Goal: Information Seeking & Learning: Learn about a topic

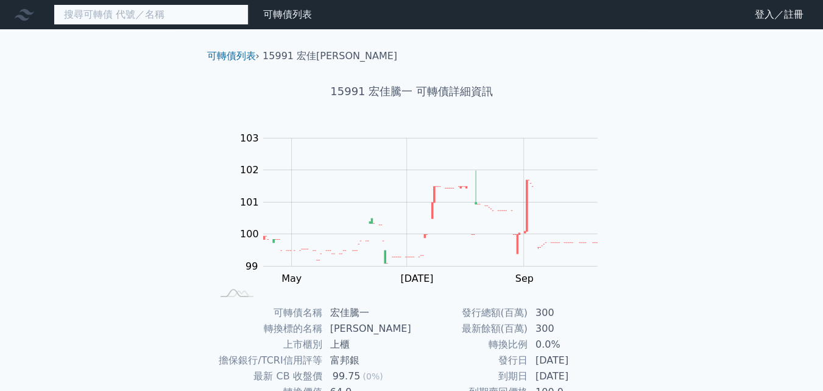
click at [168, 21] on input at bounding box center [151, 14] width 195 height 21
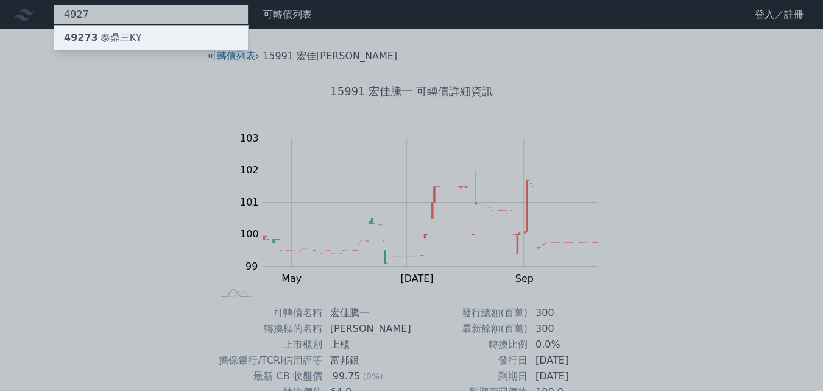
type input "4927"
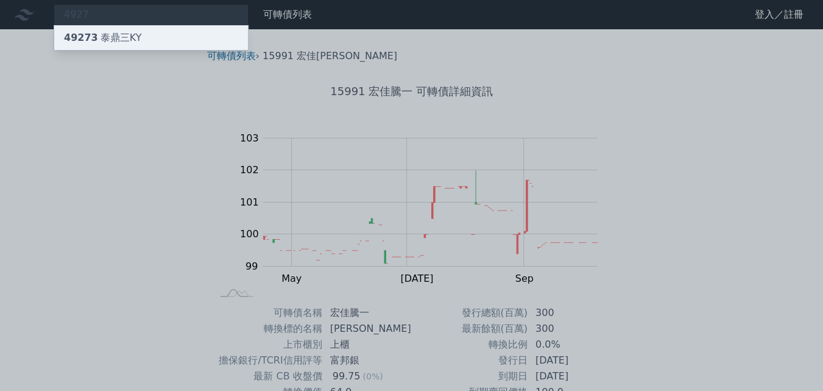
click at [130, 41] on div "49273 泰鼎[GEOGRAPHIC_DATA]" at bounding box center [102, 37] width 77 height 15
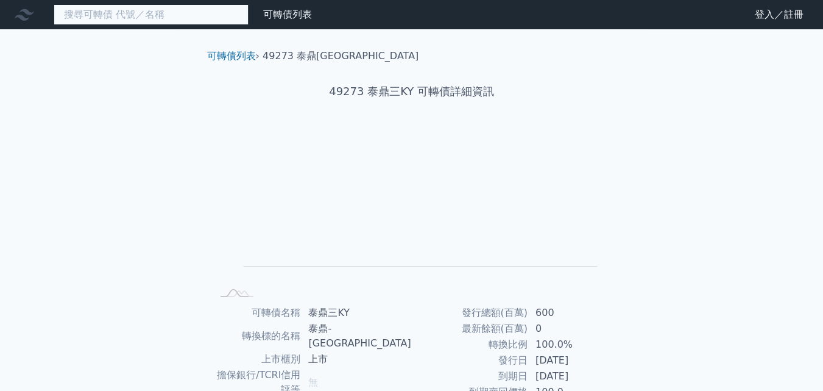
click at [155, 12] on input at bounding box center [151, 14] width 195 height 21
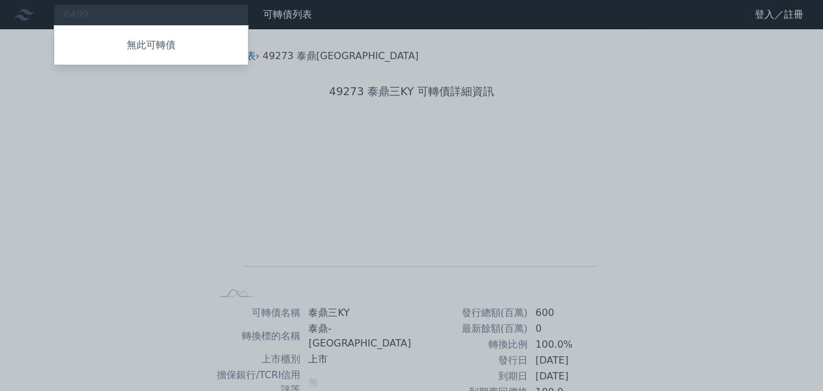
click at [127, 12] on div at bounding box center [411, 195] width 823 height 391
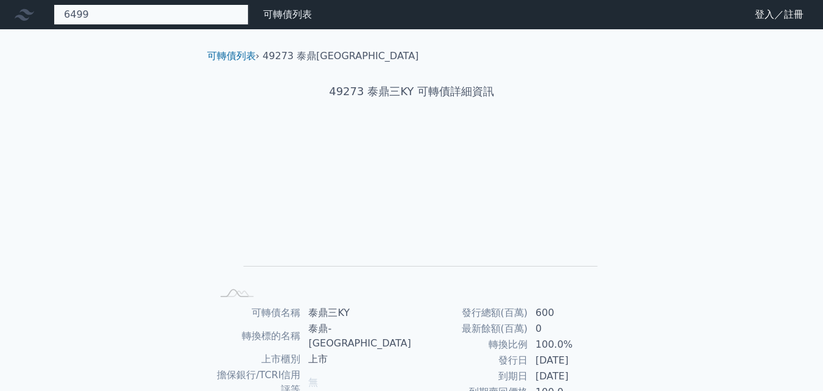
click at [127, 10] on div "6499 無此可轉債" at bounding box center [151, 14] width 195 height 21
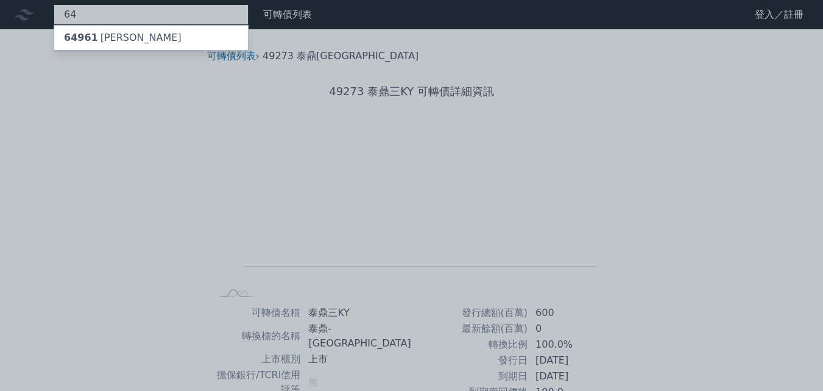
type input "6"
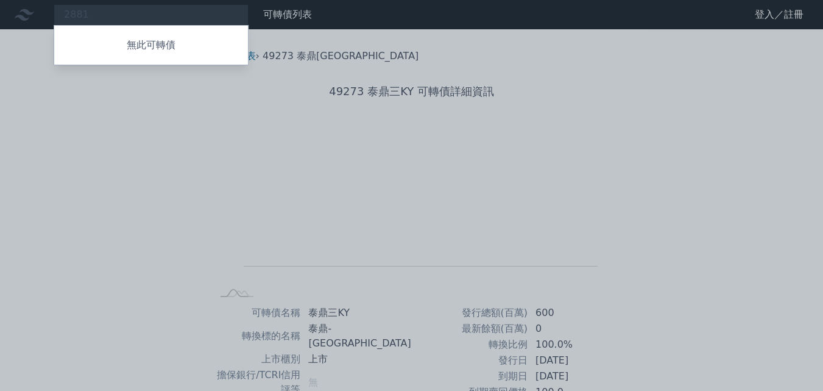
click at [105, 14] on div at bounding box center [411, 195] width 823 height 391
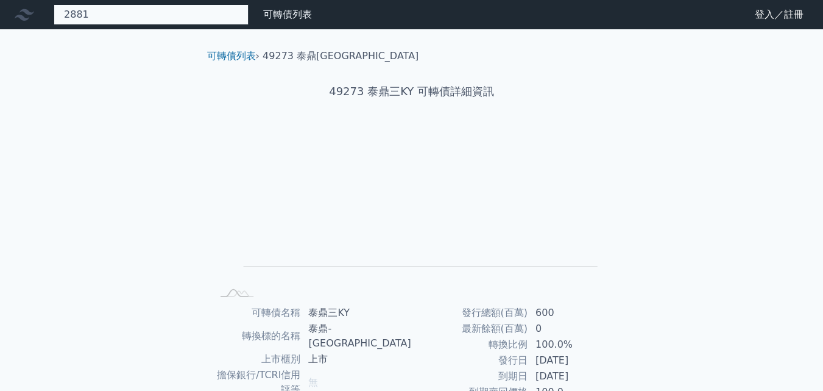
click at [111, 16] on div "2881 無此可轉債" at bounding box center [151, 14] width 195 height 21
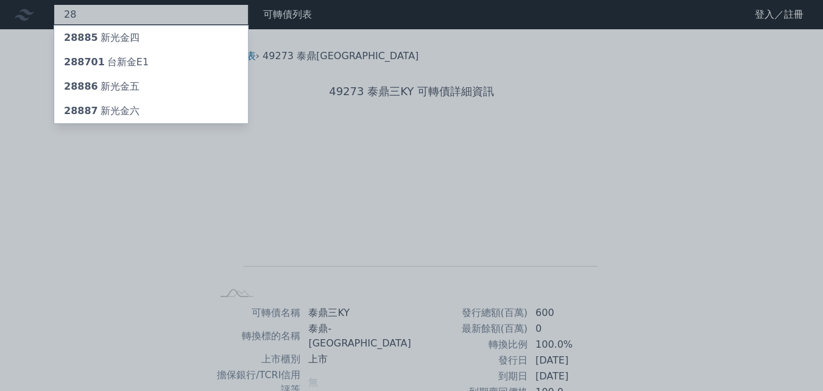
type input "2"
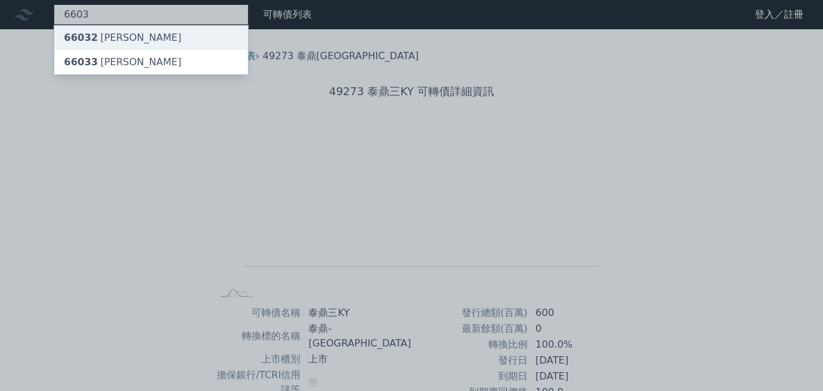
type input "6603"
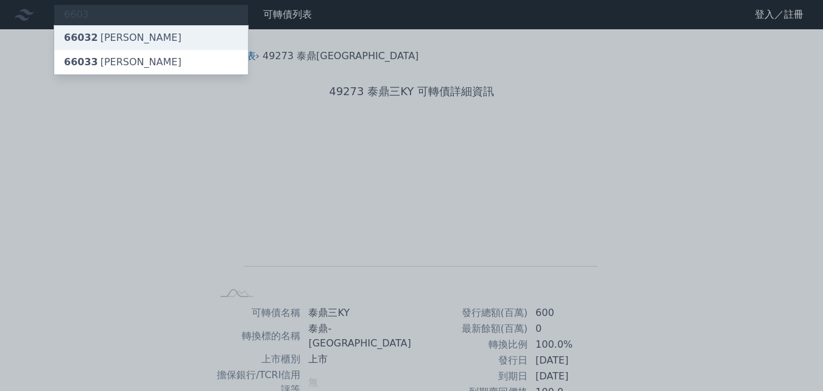
click at [142, 35] on div "66032 [PERSON_NAME]" at bounding box center [151, 38] width 194 height 24
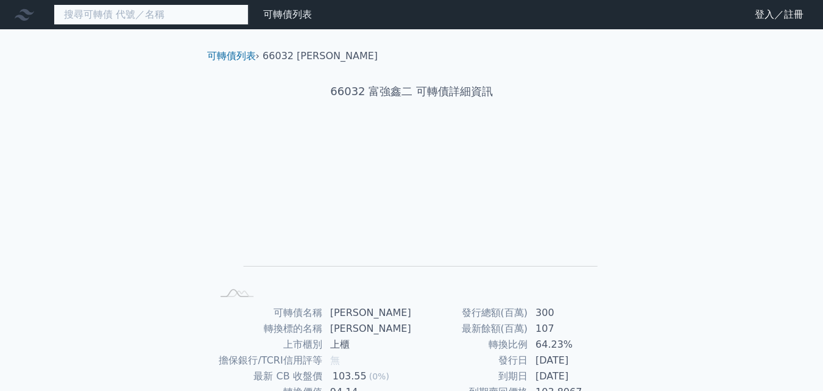
click at [132, 18] on input at bounding box center [151, 14] width 195 height 21
click at [187, 18] on input at bounding box center [151, 14] width 195 height 21
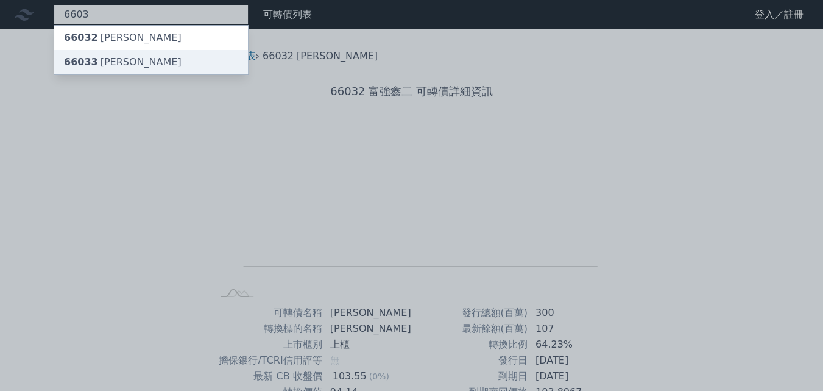
type input "6603"
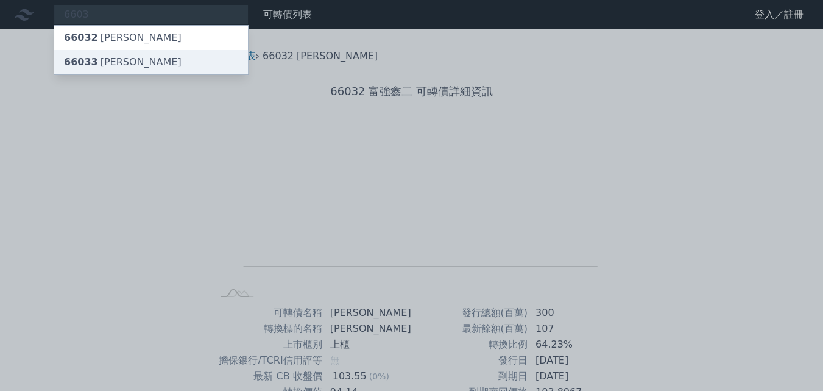
click at [146, 69] on div "66033 [PERSON_NAME]" at bounding box center [151, 62] width 194 height 24
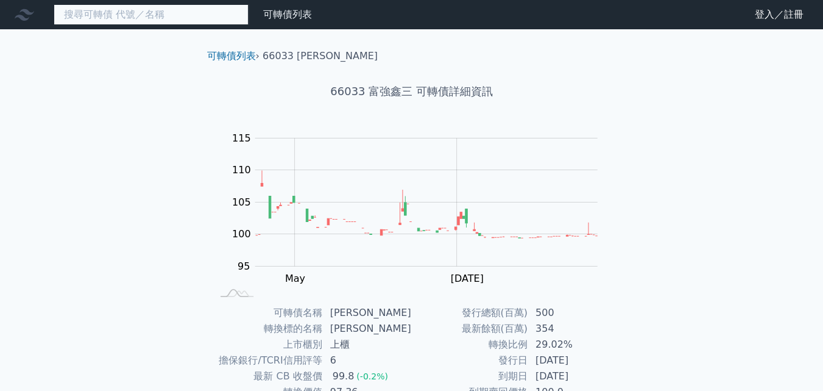
click at [172, 18] on input at bounding box center [151, 14] width 195 height 21
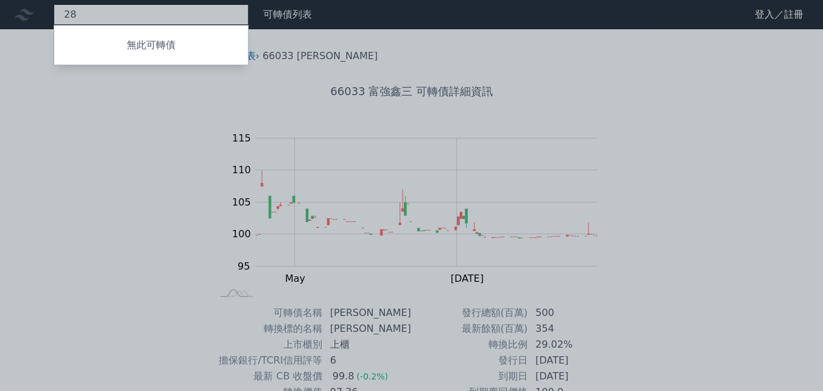
type input "2"
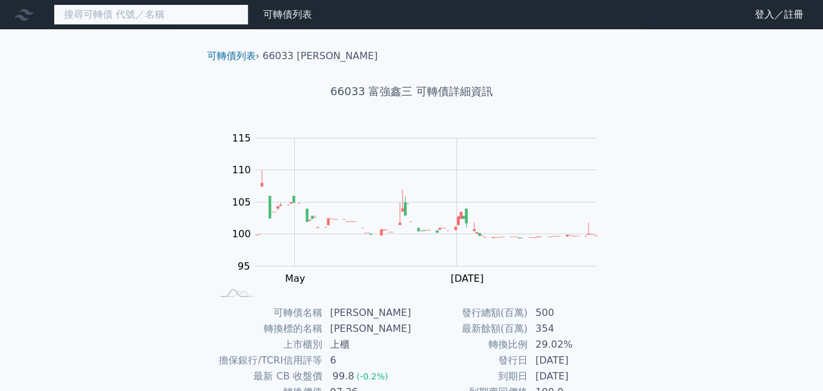
click at [138, 10] on input at bounding box center [151, 14] width 195 height 21
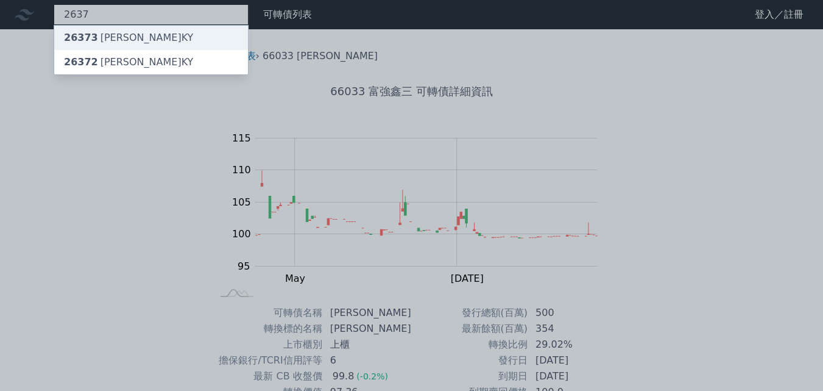
type input "2637"
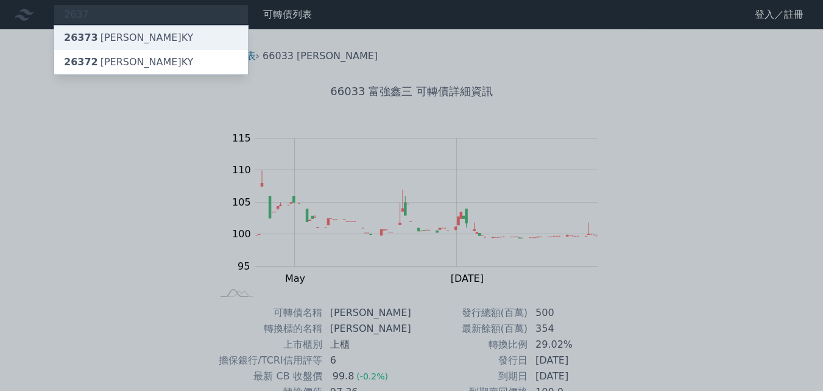
click at [118, 40] on div "26373 [PERSON_NAME]" at bounding box center [128, 37] width 129 height 15
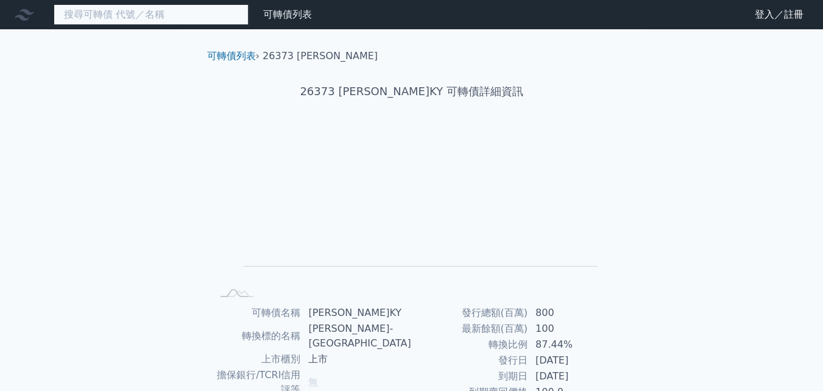
click at [118, 13] on input at bounding box center [151, 14] width 195 height 21
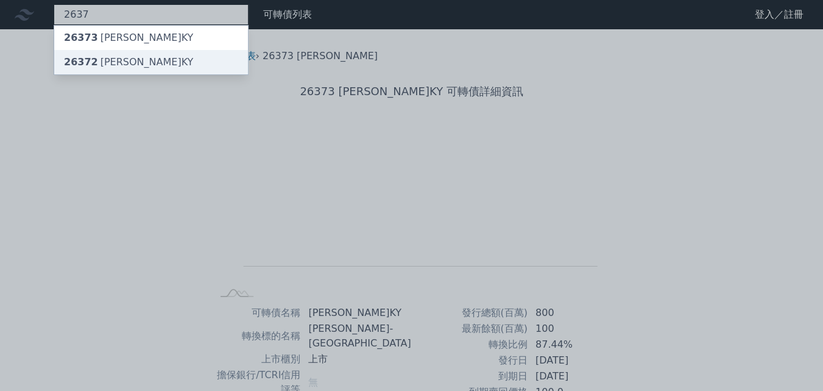
type input "2637"
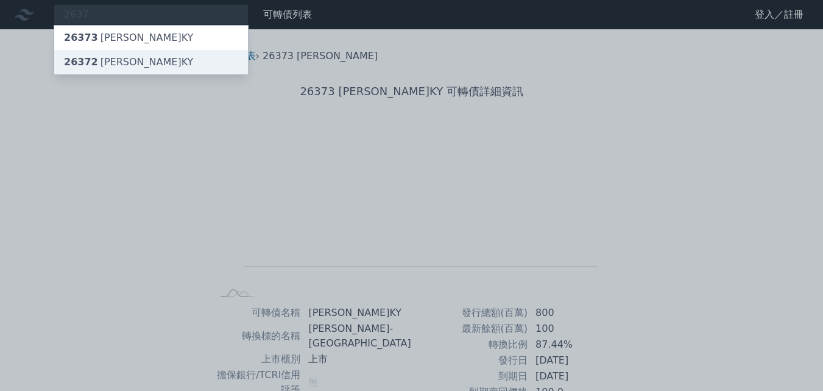
click at [102, 62] on div "26372 [PERSON_NAME]KY" at bounding box center [128, 62] width 129 height 15
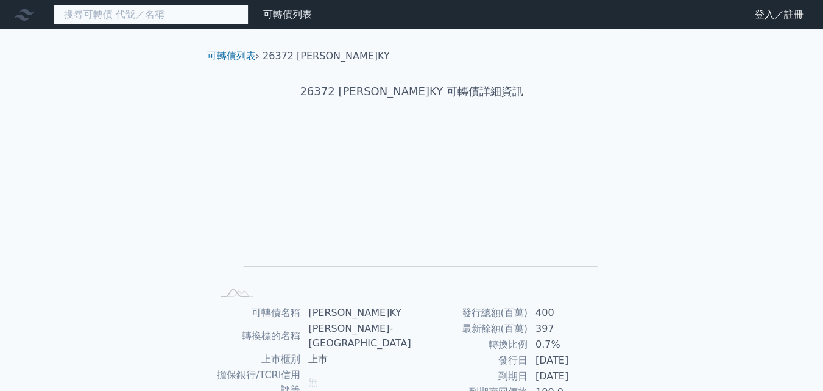
click at [140, 14] on input at bounding box center [151, 14] width 195 height 21
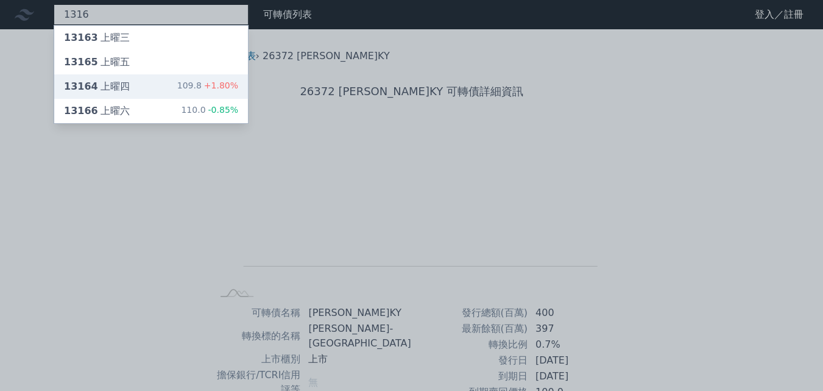
type input "1316"
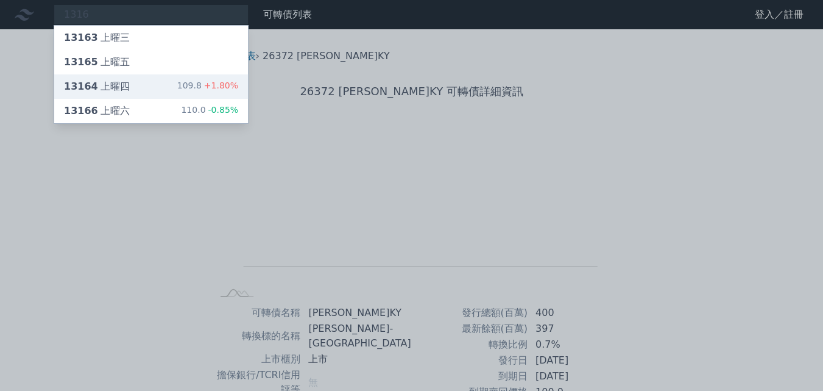
click at [152, 90] on div "13164 上曜四 109.8 +1.80%" at bounding box center [151, 86] width 194 height 24
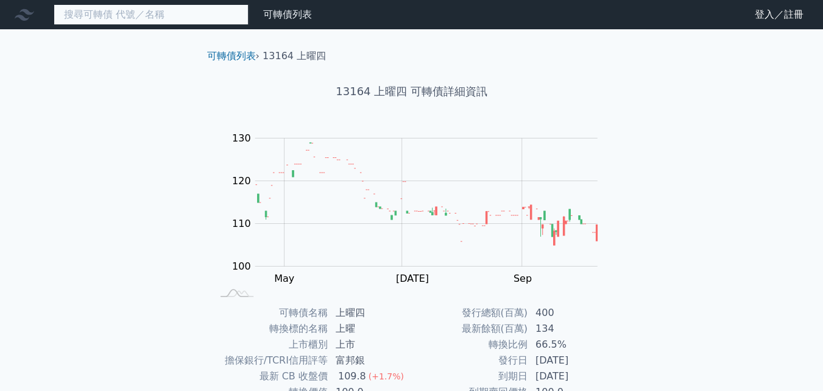
click at [120, 9] on input at bounding box center [151, 14] width 195 height 21
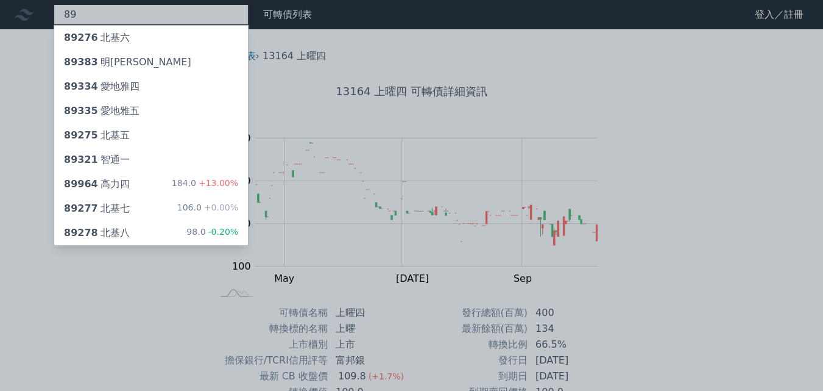
type input "8"
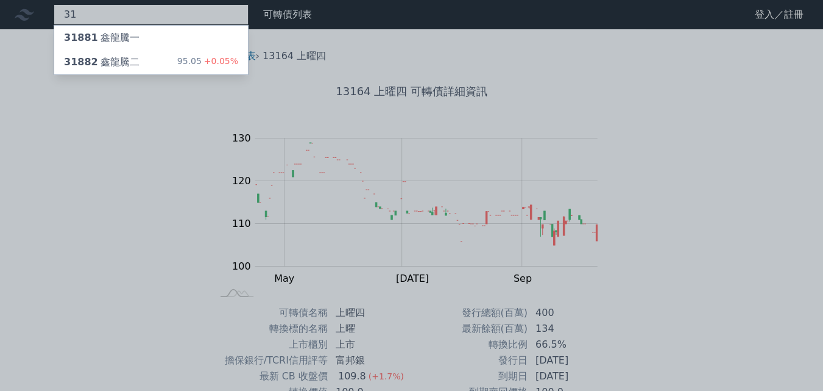
type input "3"
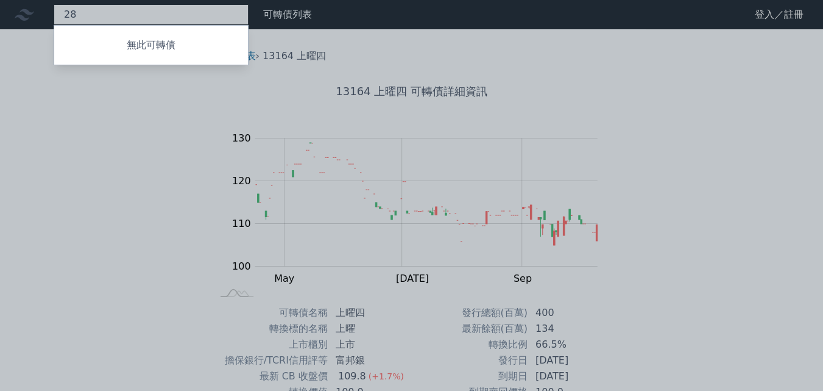
type input "2"
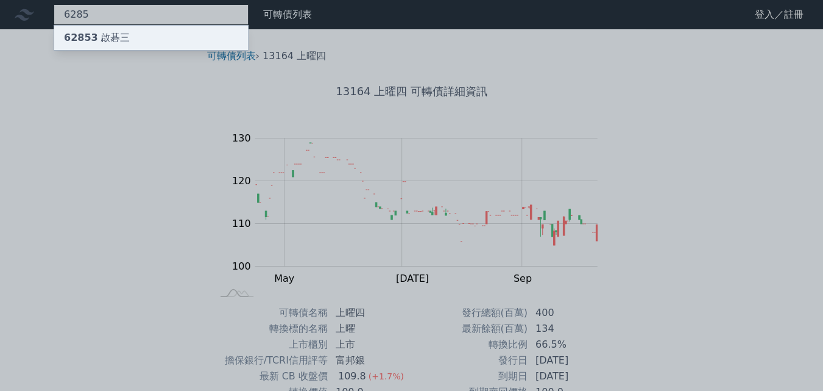
type input "6285"
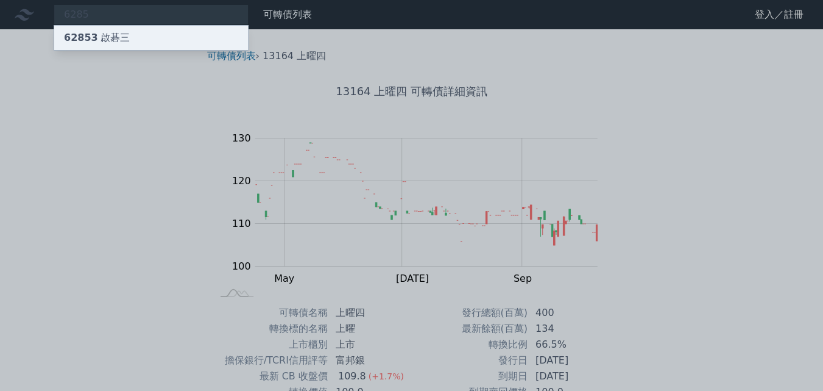
click at [99, 38] on div "62853 啟碁三" at bounding box center [97, 37] width 66 height 15
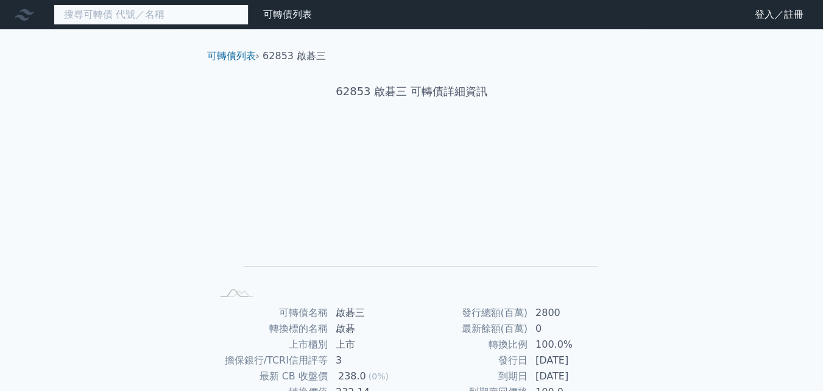
click at [184, 14] on input at bounding box center [151, 14] width 195 height 21
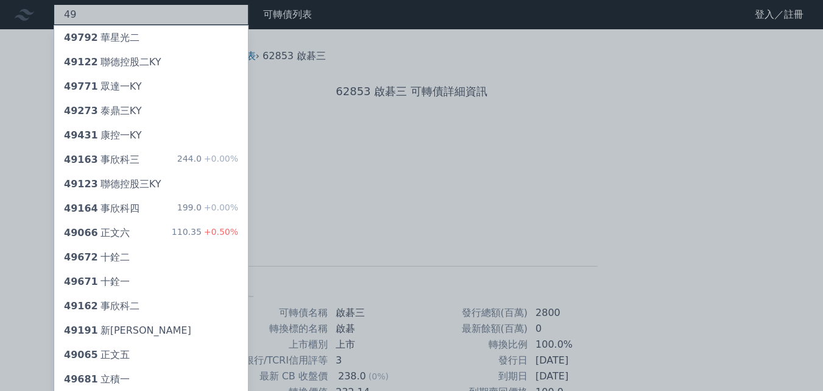
type input "4"
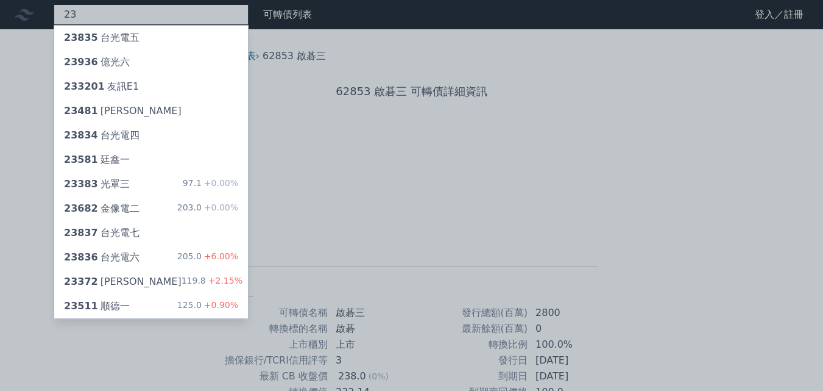
type input "2"
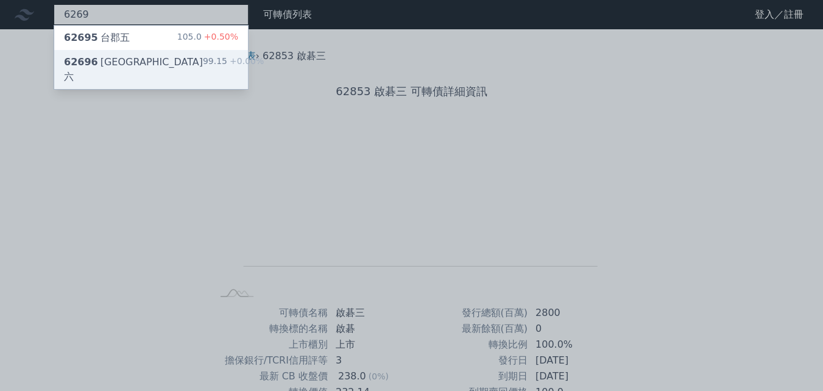
type input "6269"
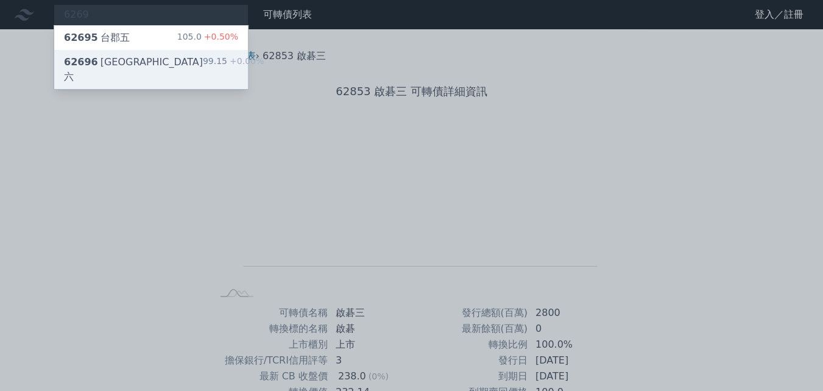
click at [121, 68] on div "62696 [GEOGRAPHIC_DATA]六" at bounding box center [133, 69] width 139 height 29
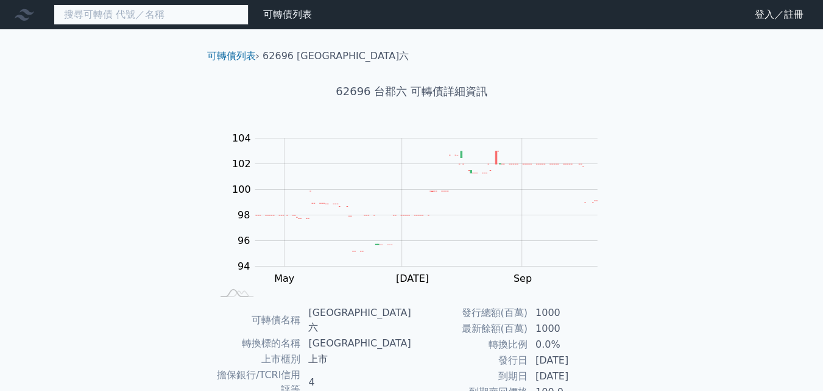
click at [149, 19] on input at bounding box center [151, 14] width 195 height 21
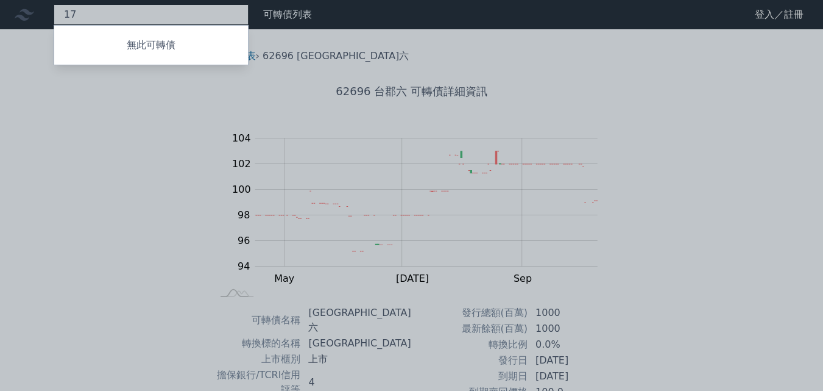
type input "1"
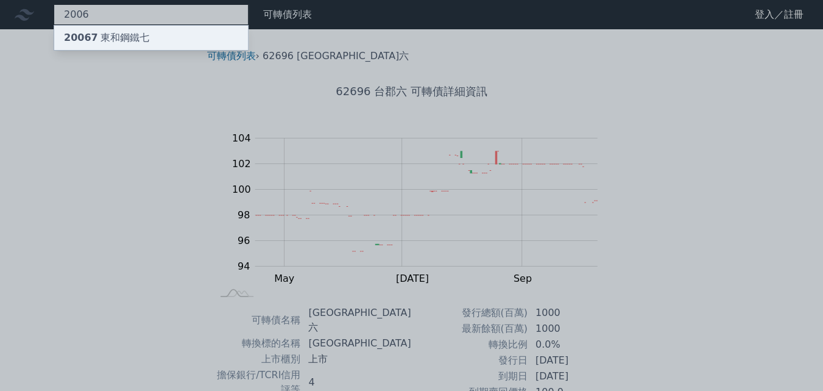
type input "2006"
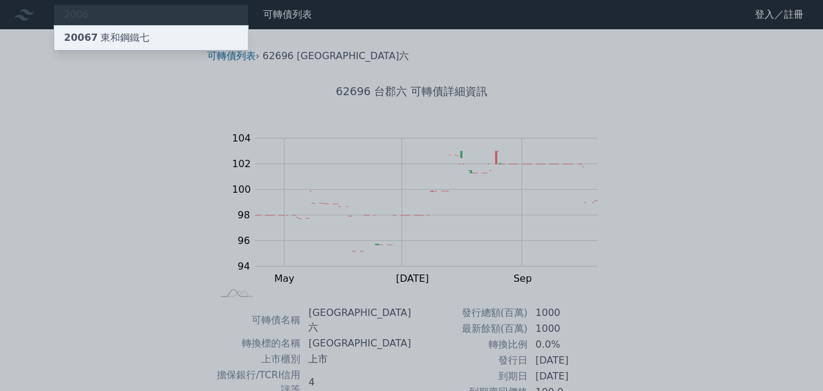
click at [102, 38] on div "20067 東和鋼鐵七" at bounding box center [106, 37] width 85 height 15
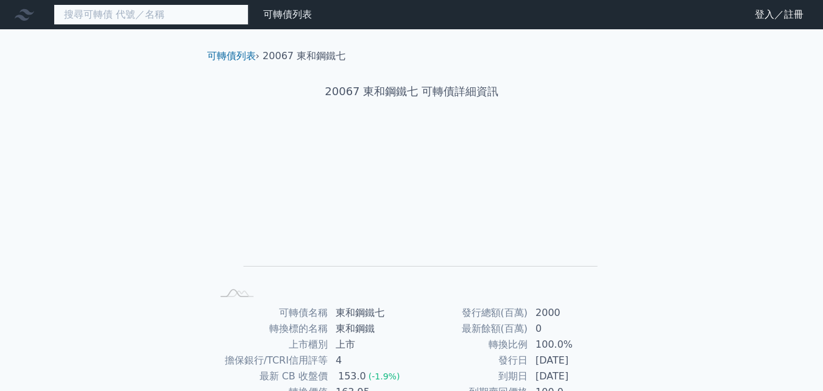
click at [151, 19] on input at bounding box center [151, 14] width 195 height 21
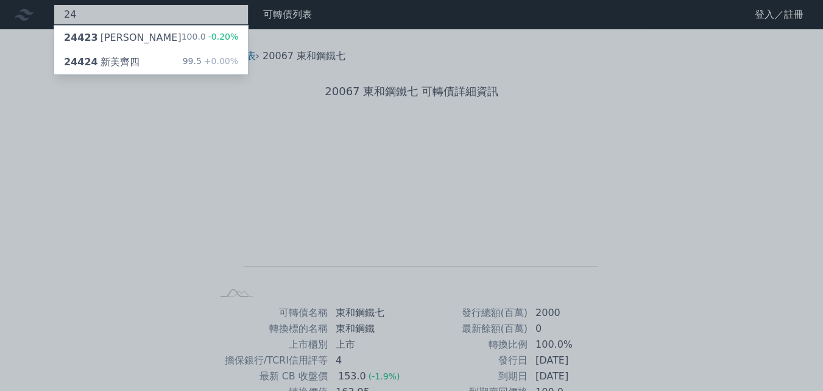
type input "2"
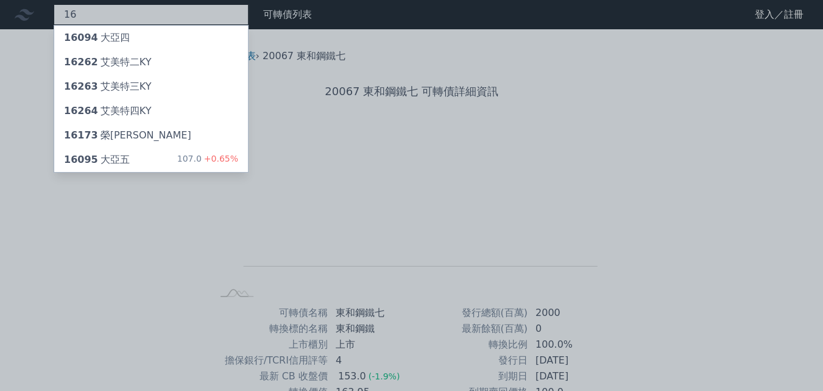
type input "1"
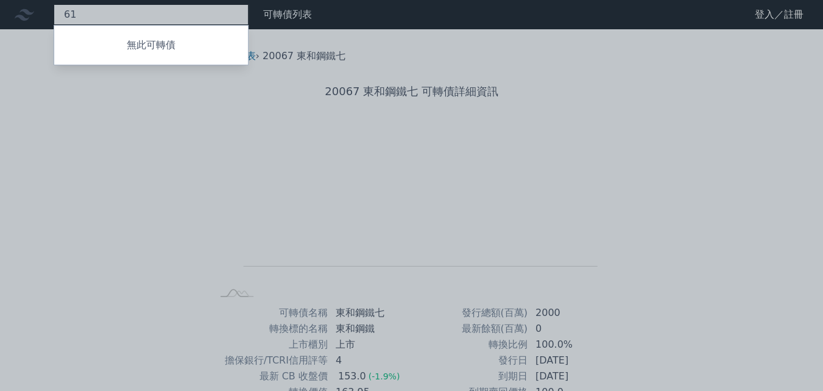
type input "6"
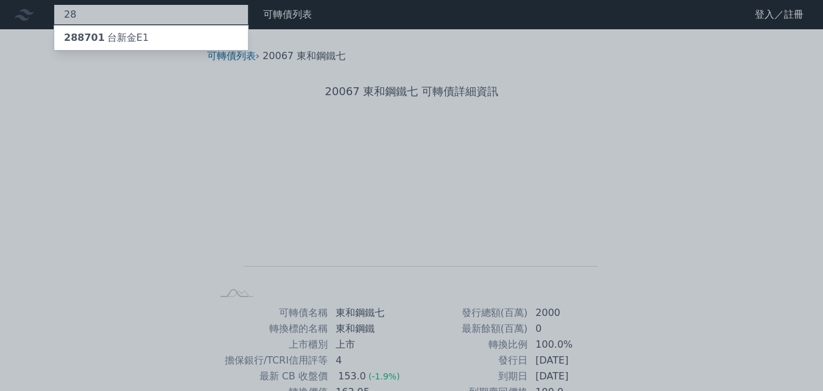
type input "2"
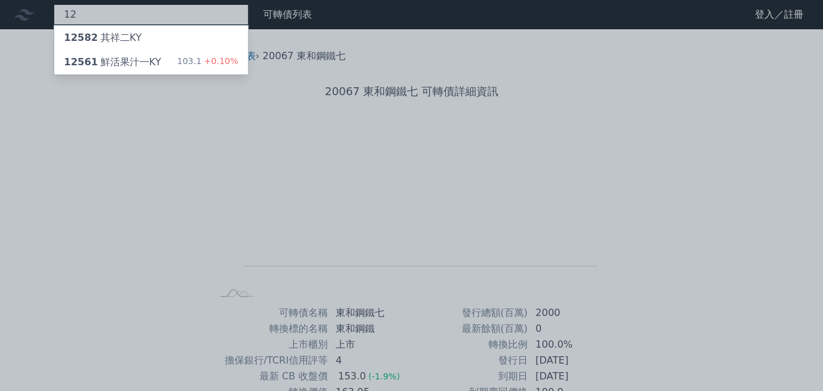
type input "1"
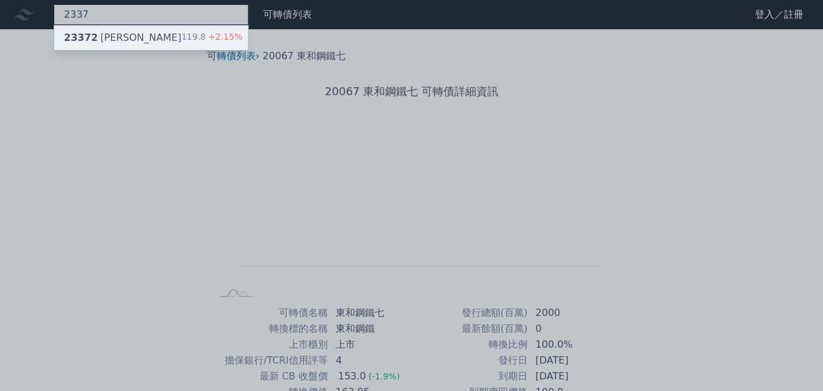
type input "2337"
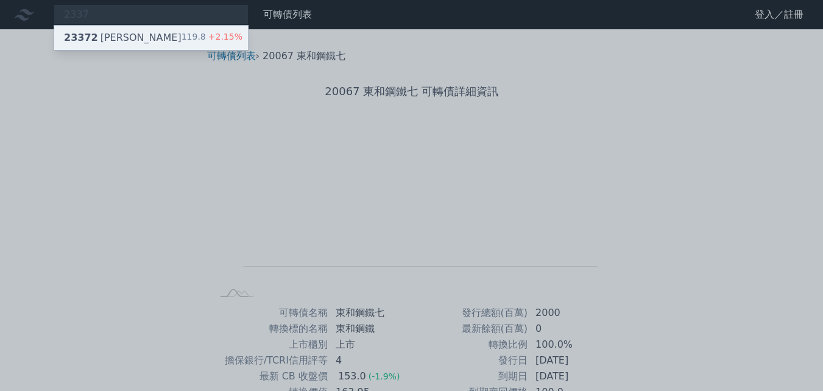
click at [103, 41] on div "23372 [PERSON_NAME]" at bounding box center [123, 37] width 118 height 15
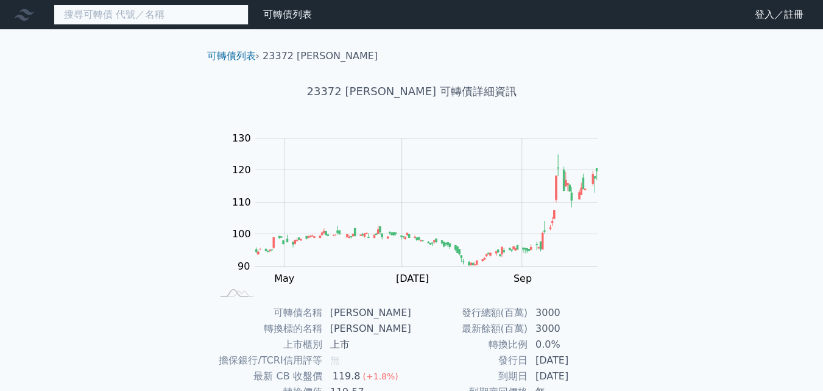
click at [144, 14] on input at bounding box center [151, 14] width 195 height 21
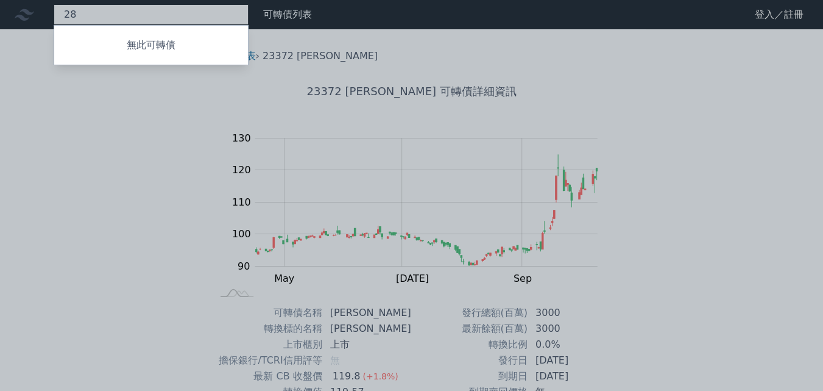
type input "2"
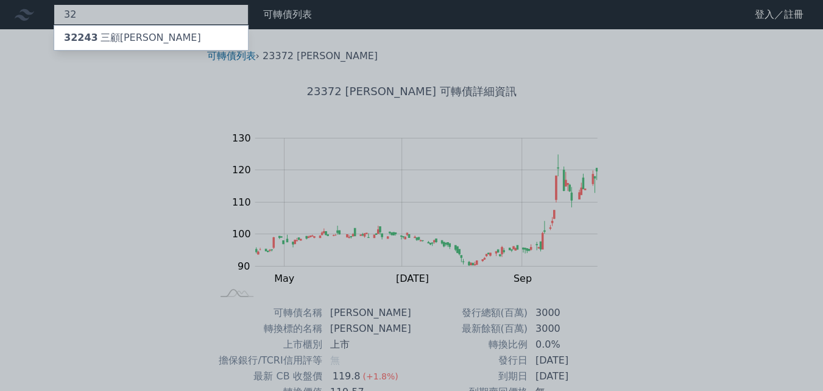
type input "3"
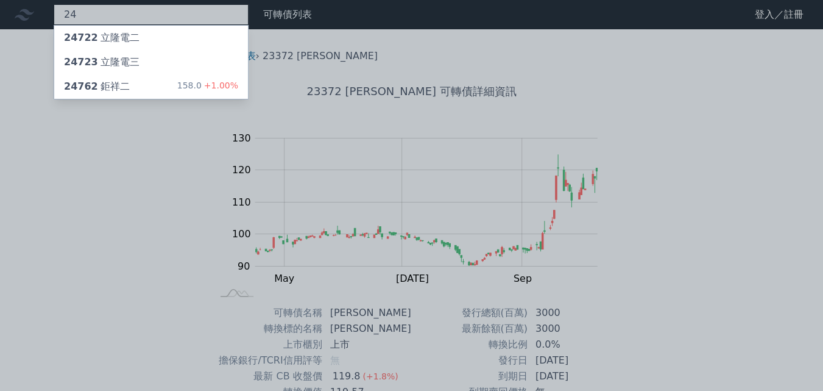
type input "2"
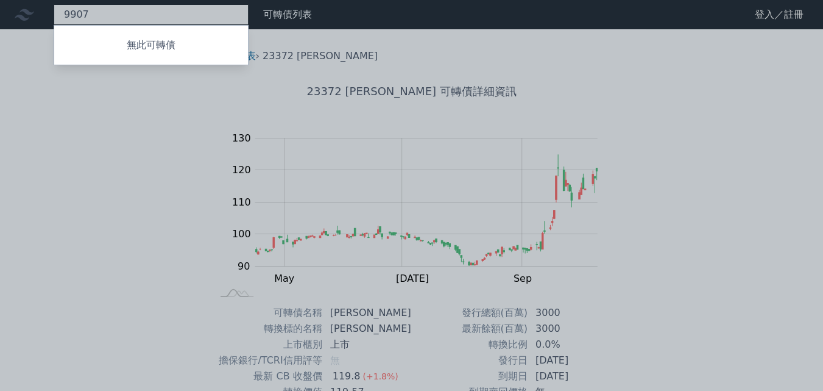
type input "9907"
